Goal: Task Accomplishment & Management: Manage account settings

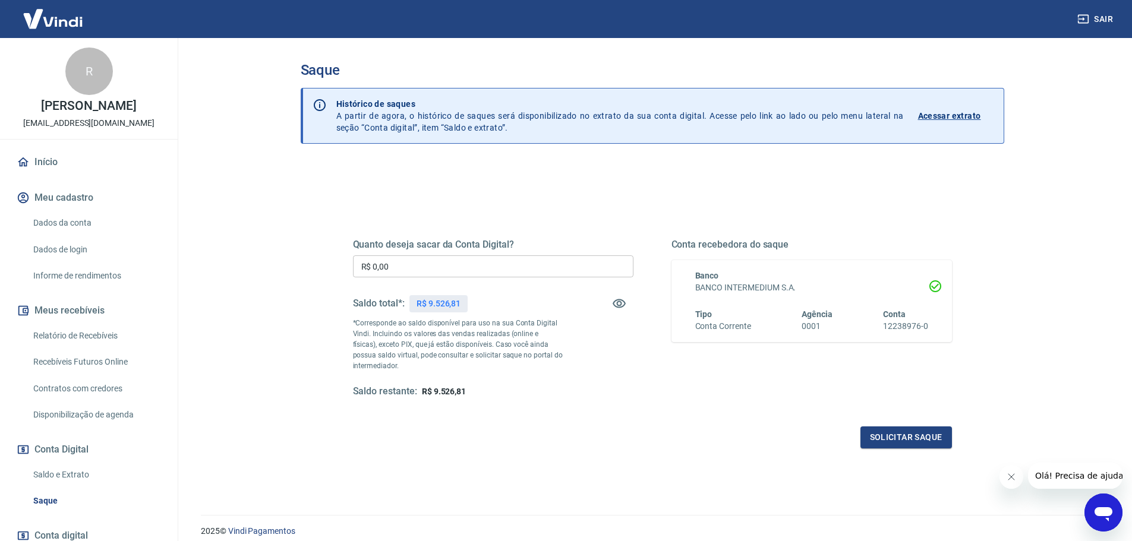
click at [472, 269] on input "R$ 0,00" at bounding box center [493, 266] width 280 height 22
type input "R$ 9.526,81"
click at [916, 437] on button "Solicitar saque" at bounding box center [906, 438] width 92 height 22
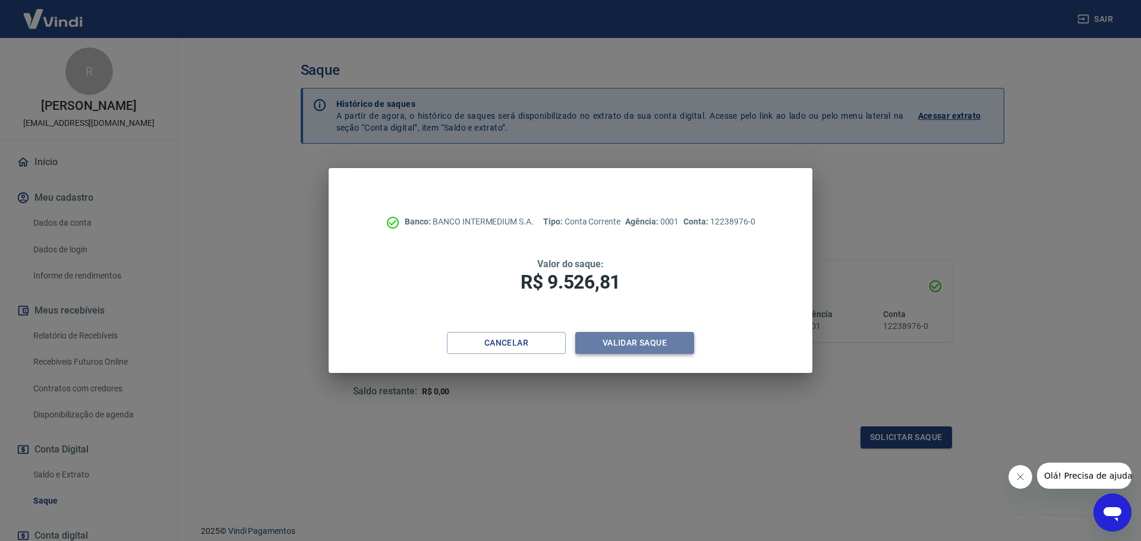
click at [654, 345] on button "Validar saque" at bounding box center [634, 343] width 119 height 22
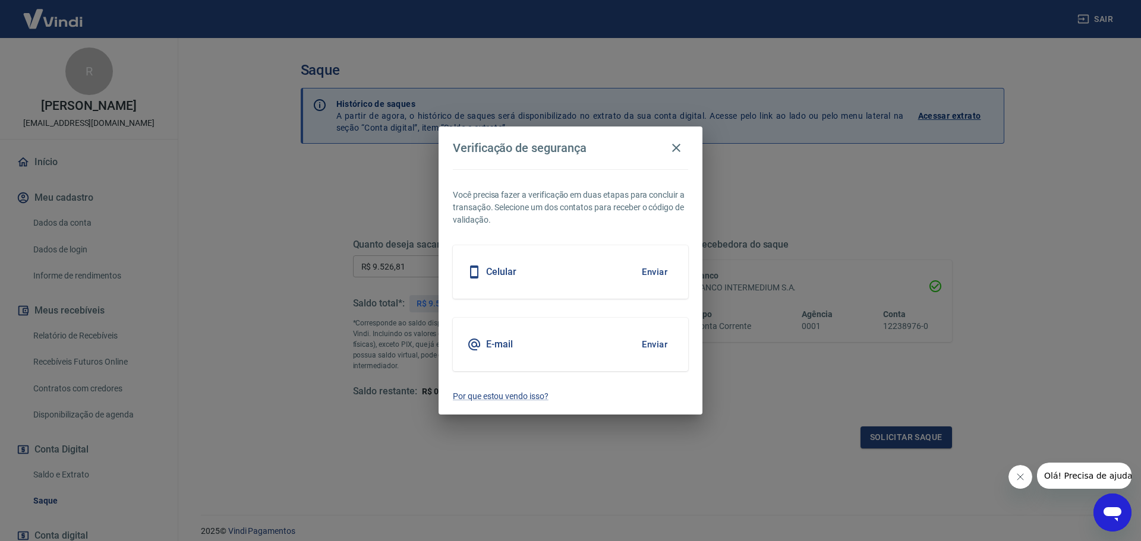
click at [648, 343] on button "Enviar" at bounding box center [654, 344] width 39 height 25
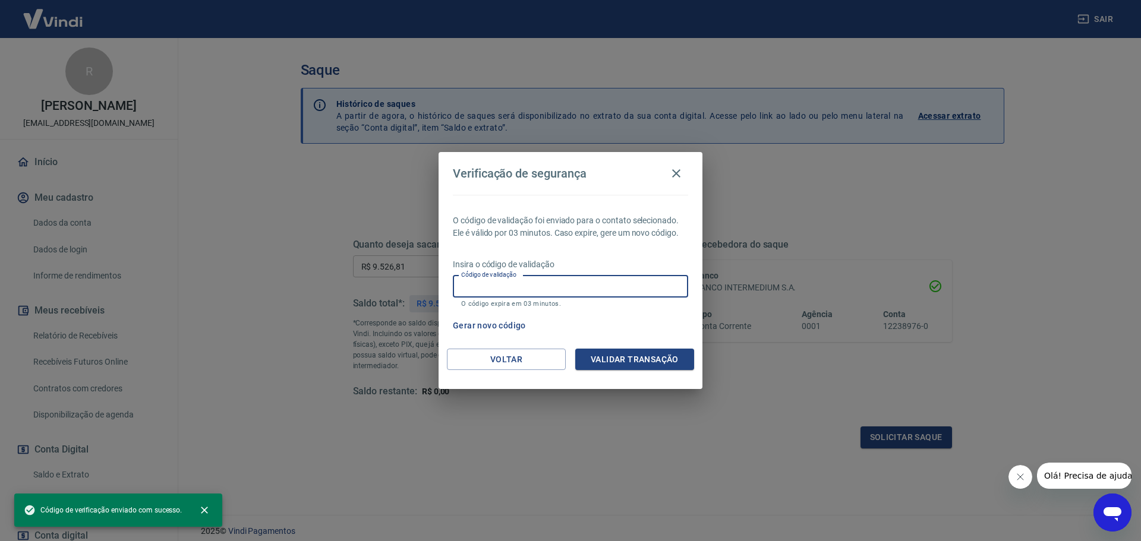
click at [516, 291] on input "Código de validação" at bounding box center [570, 287] width 235 height 22
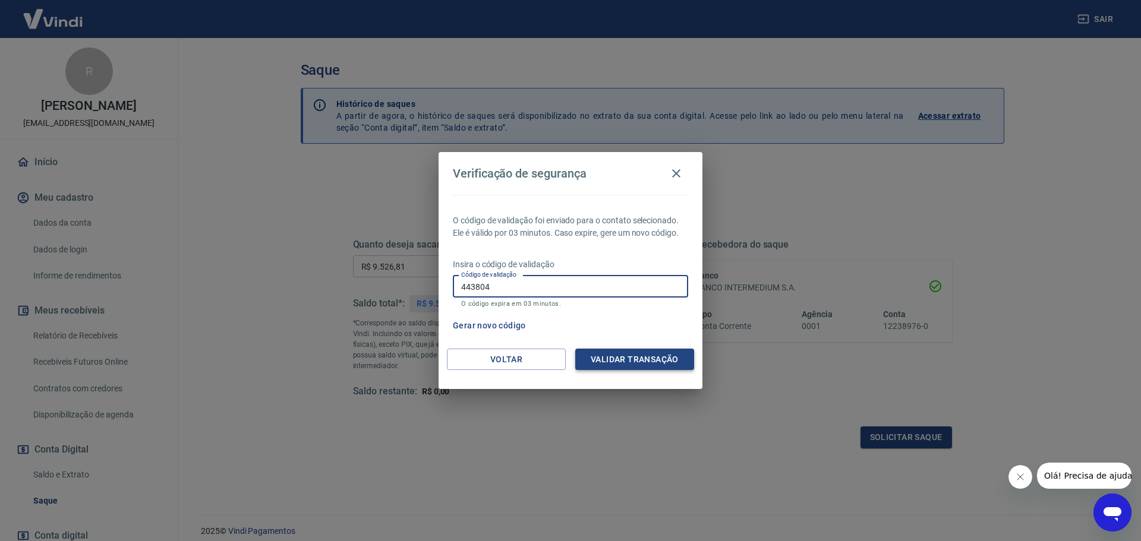
type input "443804"
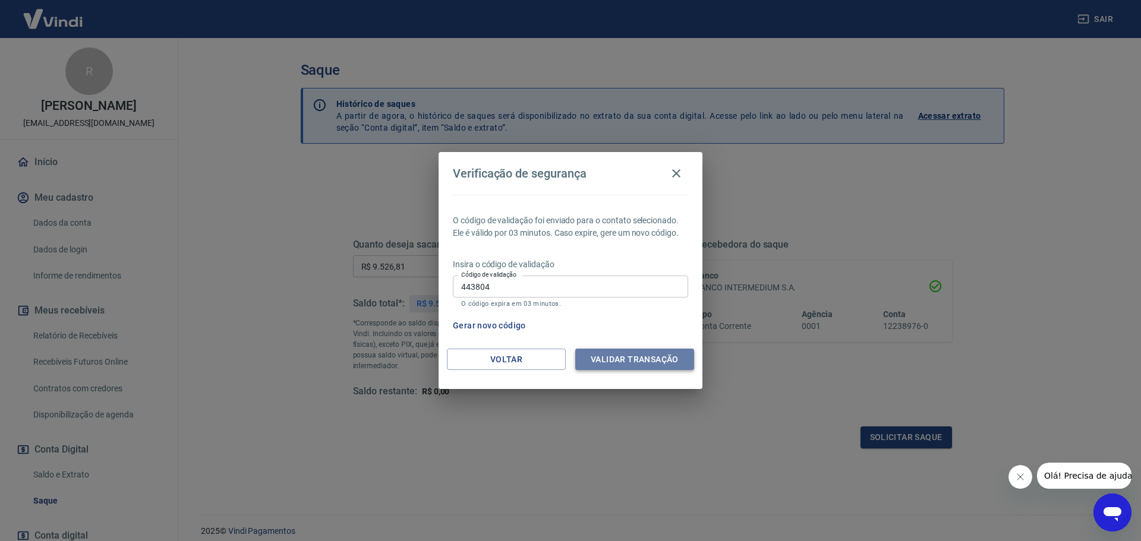
click at [608, 366] on button "Validar transação" at bounding box center [634, 360] width 119 height 22
